Goal: Information Seeking & Learning: Learn about a topic

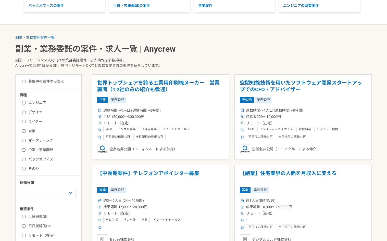
scroll to position [102, 0]
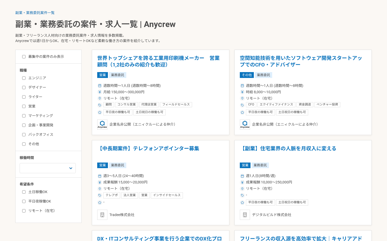
click at [22, 105] on label "営業" at bounding box center [51, 106] width 59 height 5
click at [22, 105] on input "営業" at bounding box center [23, 106] width 3 height 3
checkbox input "true"
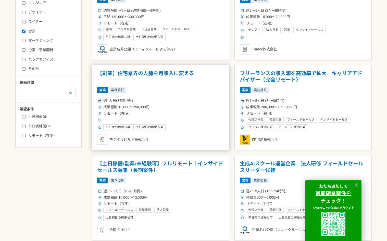
scroll to position [178, 0]
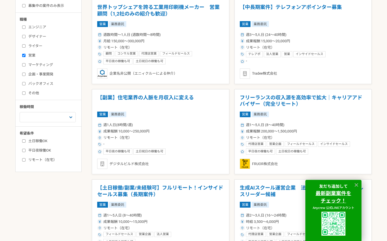
scroll to position [127, 0]
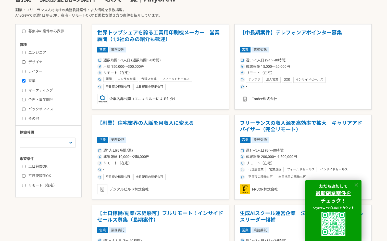
click at [357, 186] on icon at bounding box center [356, 185] width 6 height 6
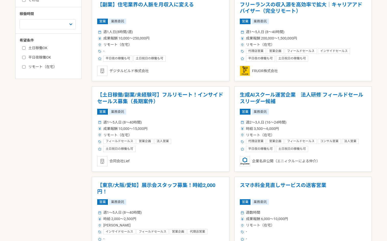
scroll to position [255, 0]
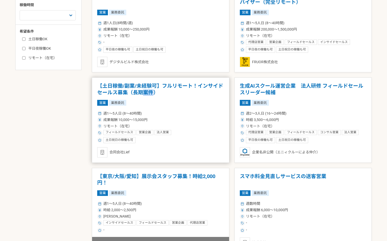
click at [148, 93] on h1 "【土日稼働/副業/未経験可】フルリモート！インサイドセールス募集（長期案件）" at bounding box center [160, 89] width 127 height 13
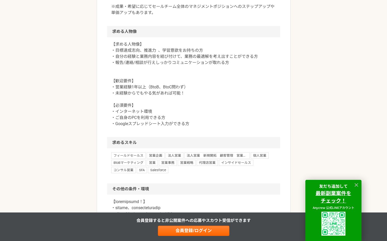
scroll to position [433, 0]
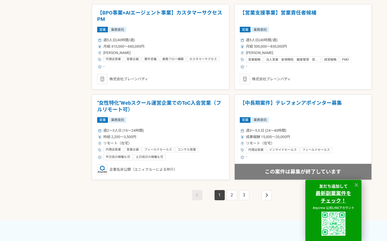
scroll to position [969, 0]
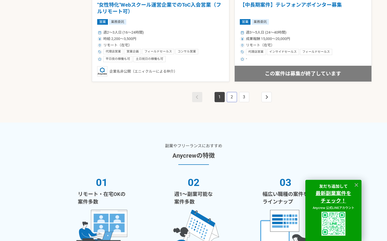
click at [234, 97] on link "2" at bounding box center [232, 97] width 10 height 10
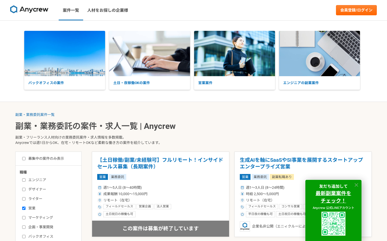
click at [355, 183] on icon at bounding box center [356, 185] width 6 height 6
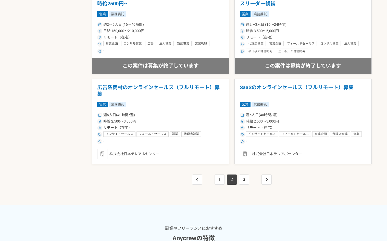
scroll to position [867, 0]
